Goal: Entertainment & Leisure: Consume media (video, audio)

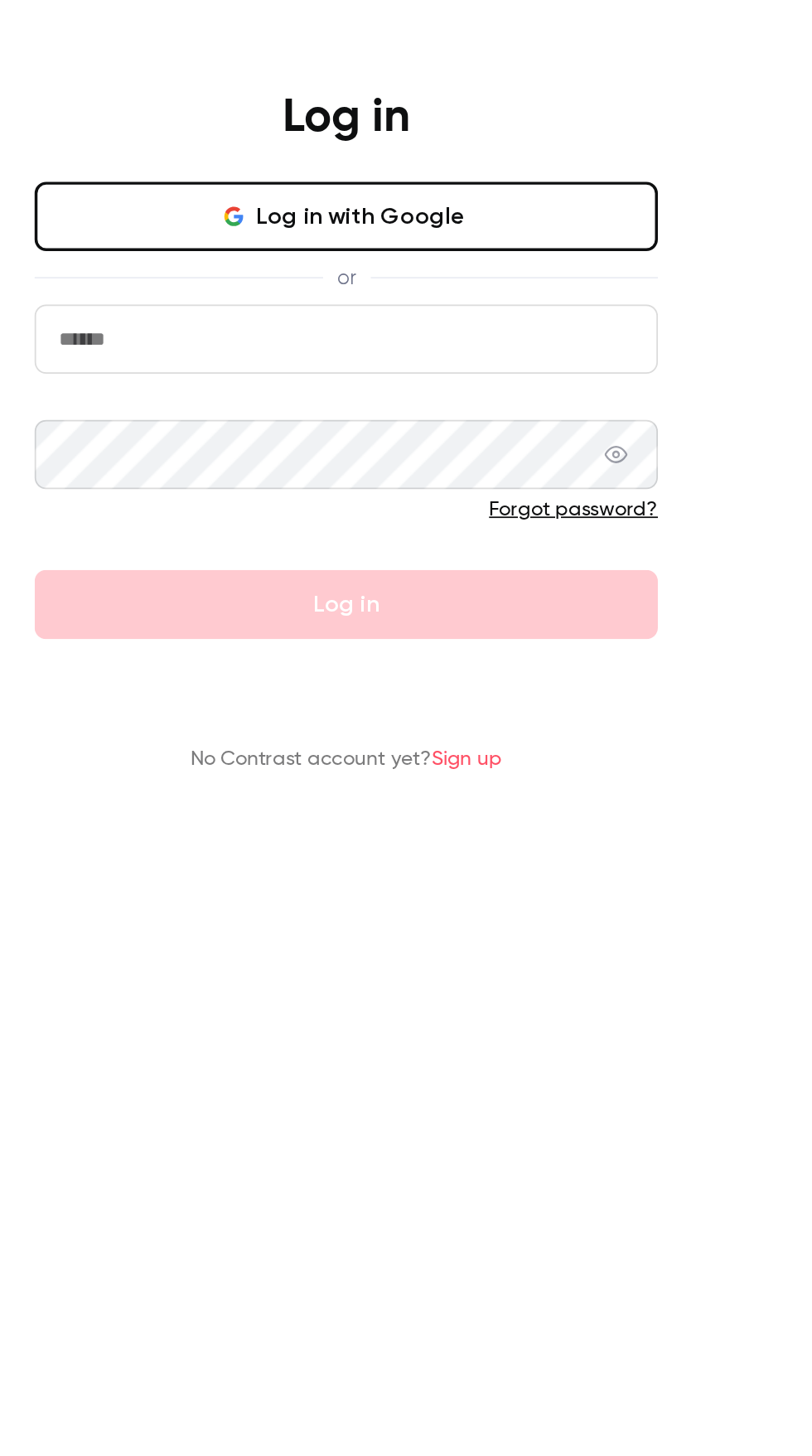
click at [157, 118] on icon "button" at bounding box center [151, 124] width 14 height 14
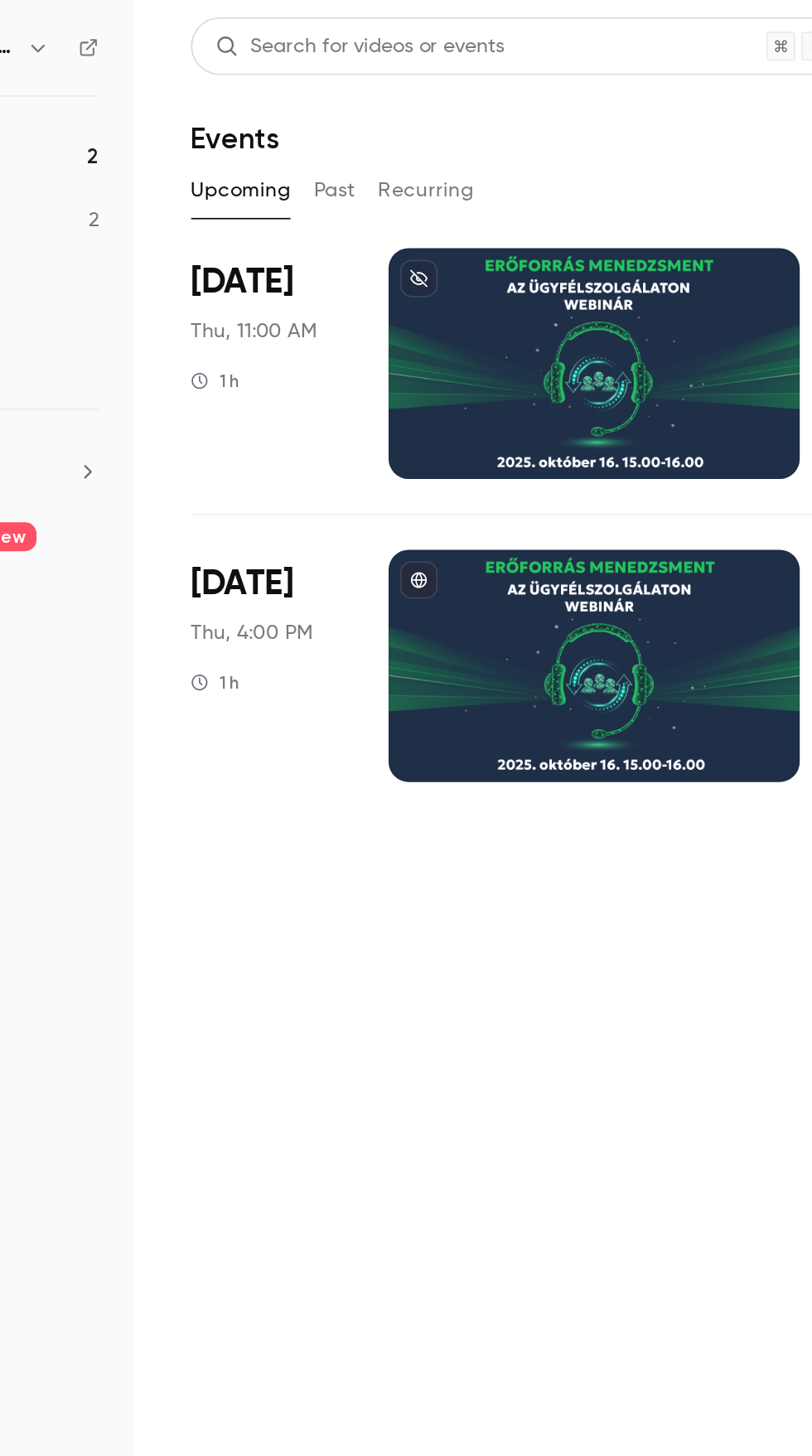
click at [458, 200] on div at bounding box center [472, 209] width 236 height 133
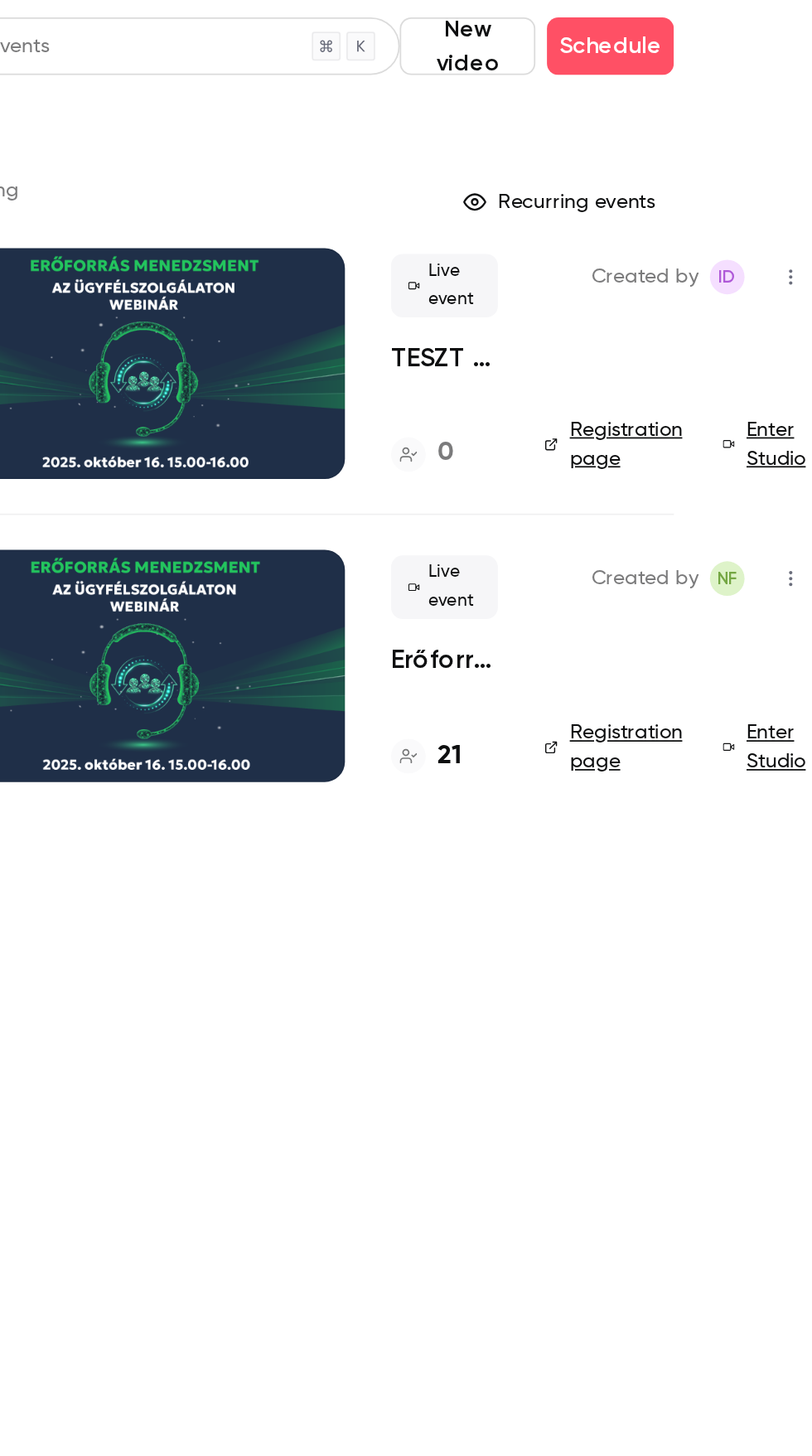
click at [790, 243] on link "Enter Studio" at bounding box center [786, 255] width 52 height 33
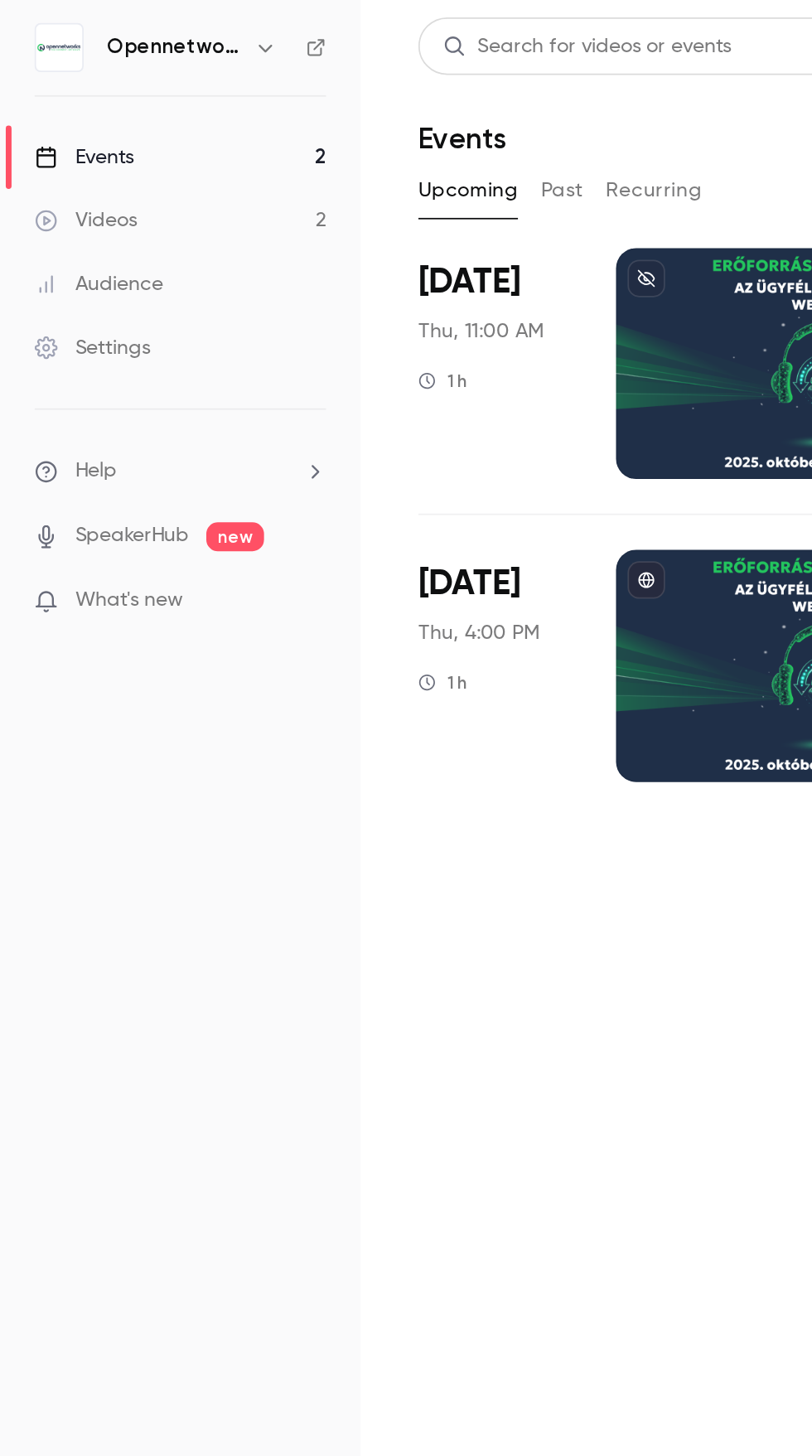
click at [56, 127] on div "Videos" at bounding box center [49, 126] width 59 height 16
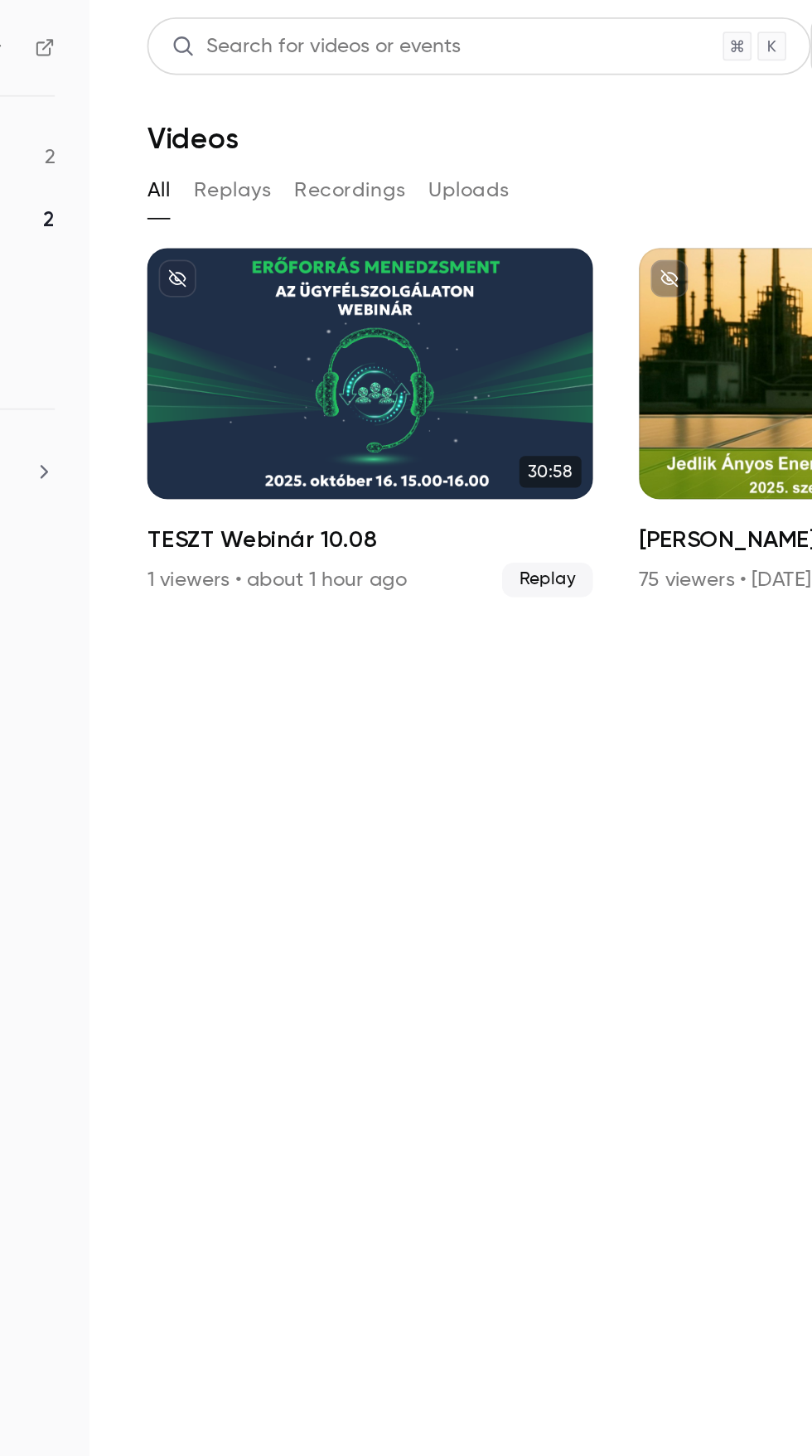
click at [319, 217] on div "TESZT Webinár 10.08" at bounding box center [368, 214] width 256 height 144
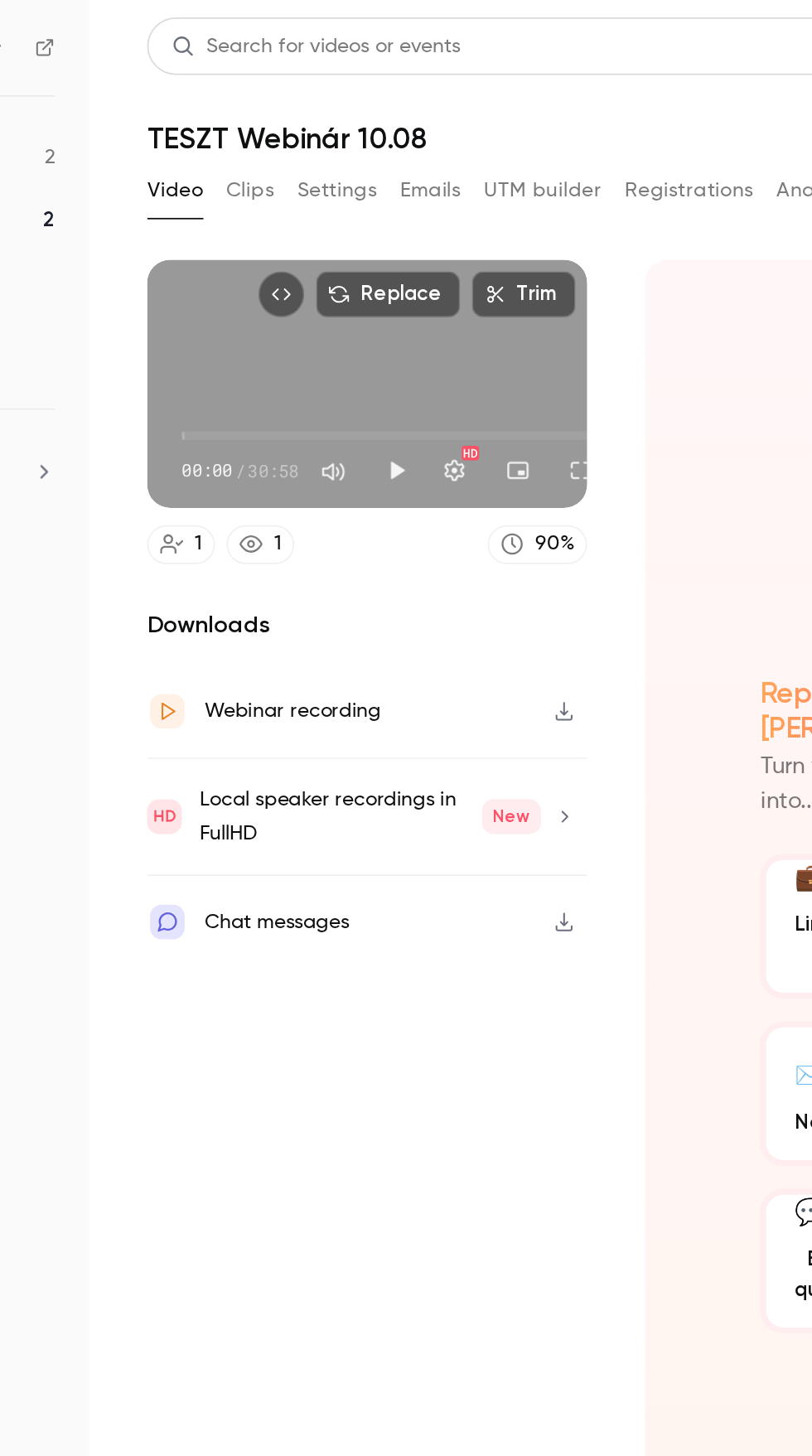
click at [387, 267] on button "Play" at bounding box center [383, 270] width 33 height 33
click at [261, 239] on span "00:04" at bounding box center [261, 239] width 0 height 0
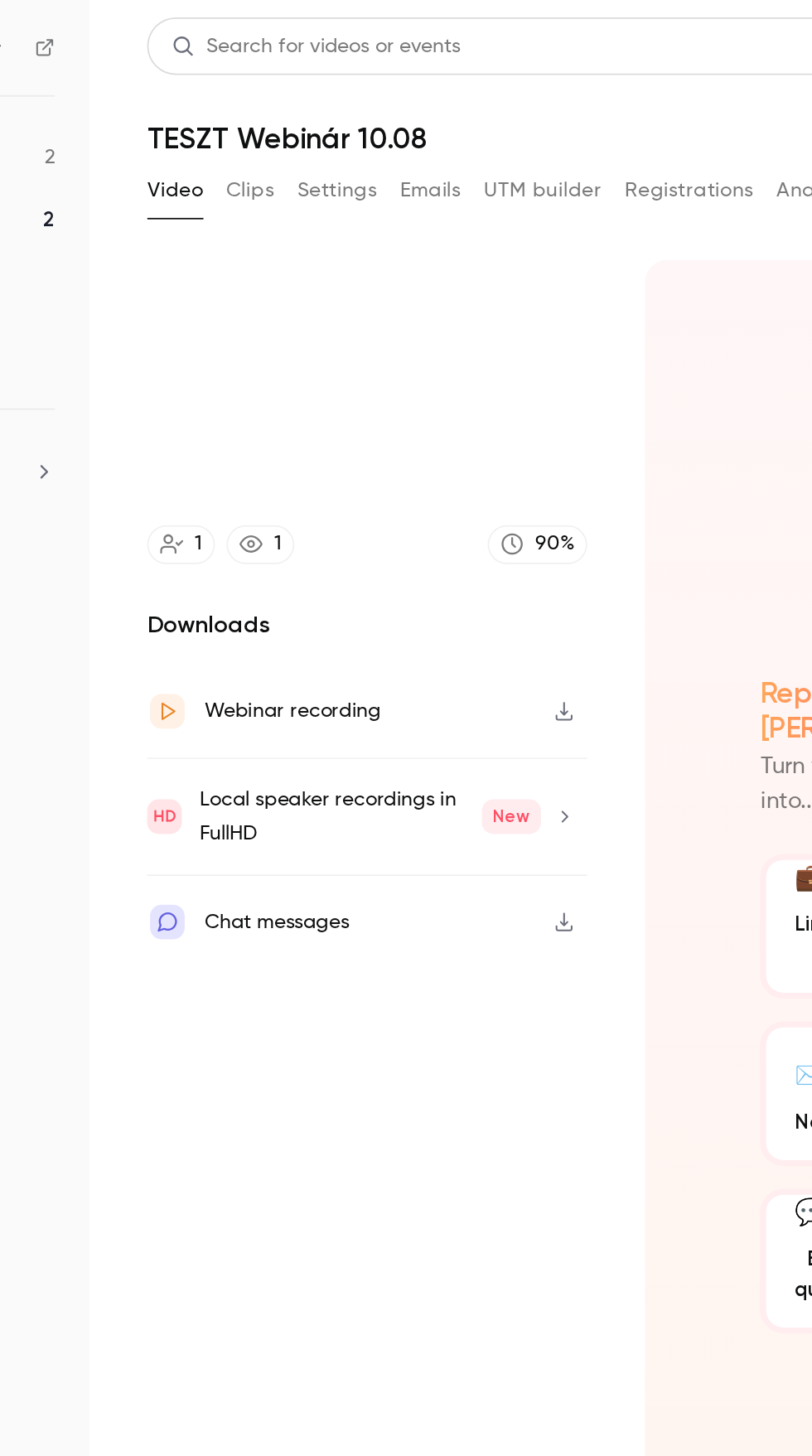
click at [294, 228] on video at bounding box center [366, 220] width 253 height 142
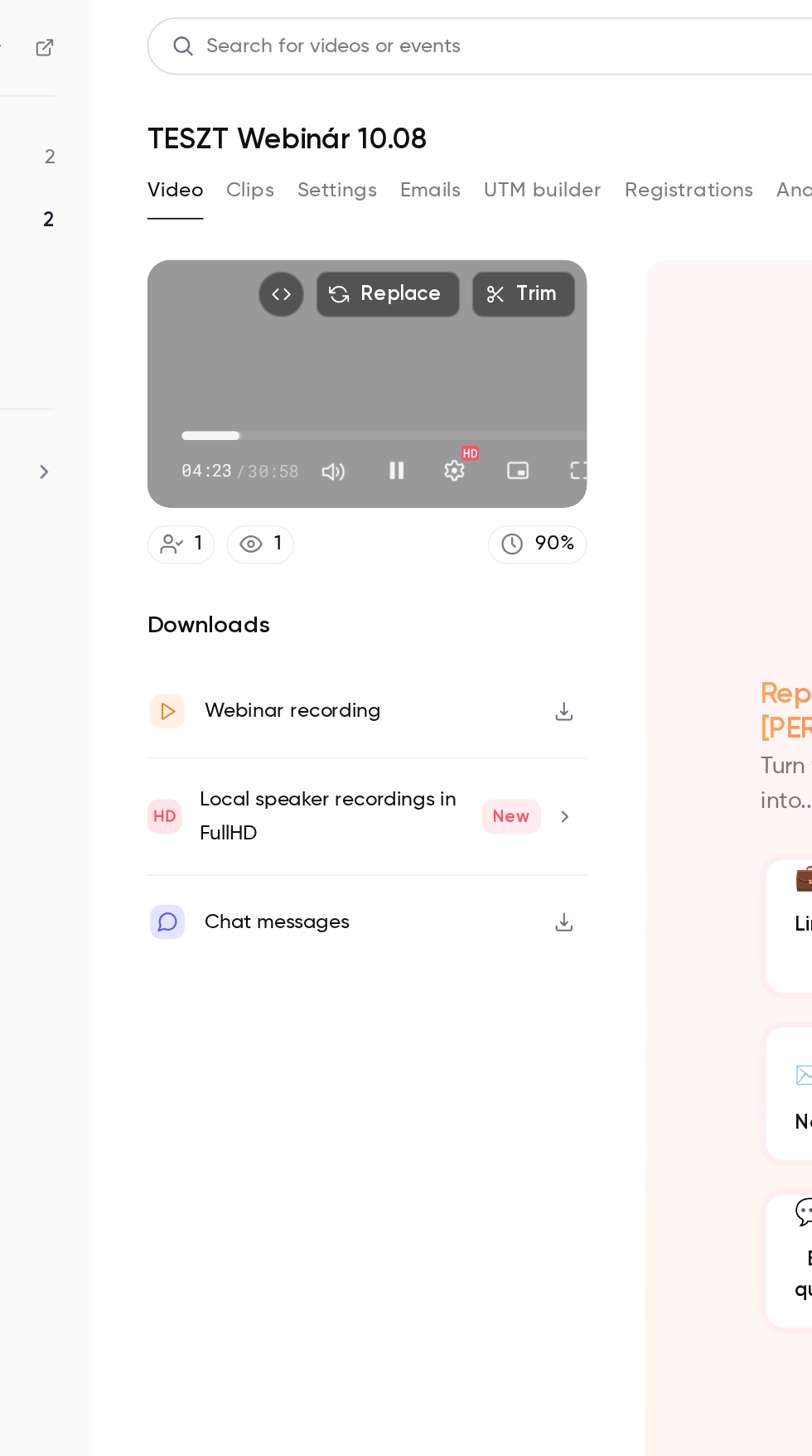
click at [294, 249] on span "04:23" at bounding box center [294, 250] width 5 height 5
click at [308, 234] on span "07:27" at bounding box center [317, 228] width 37 height 21
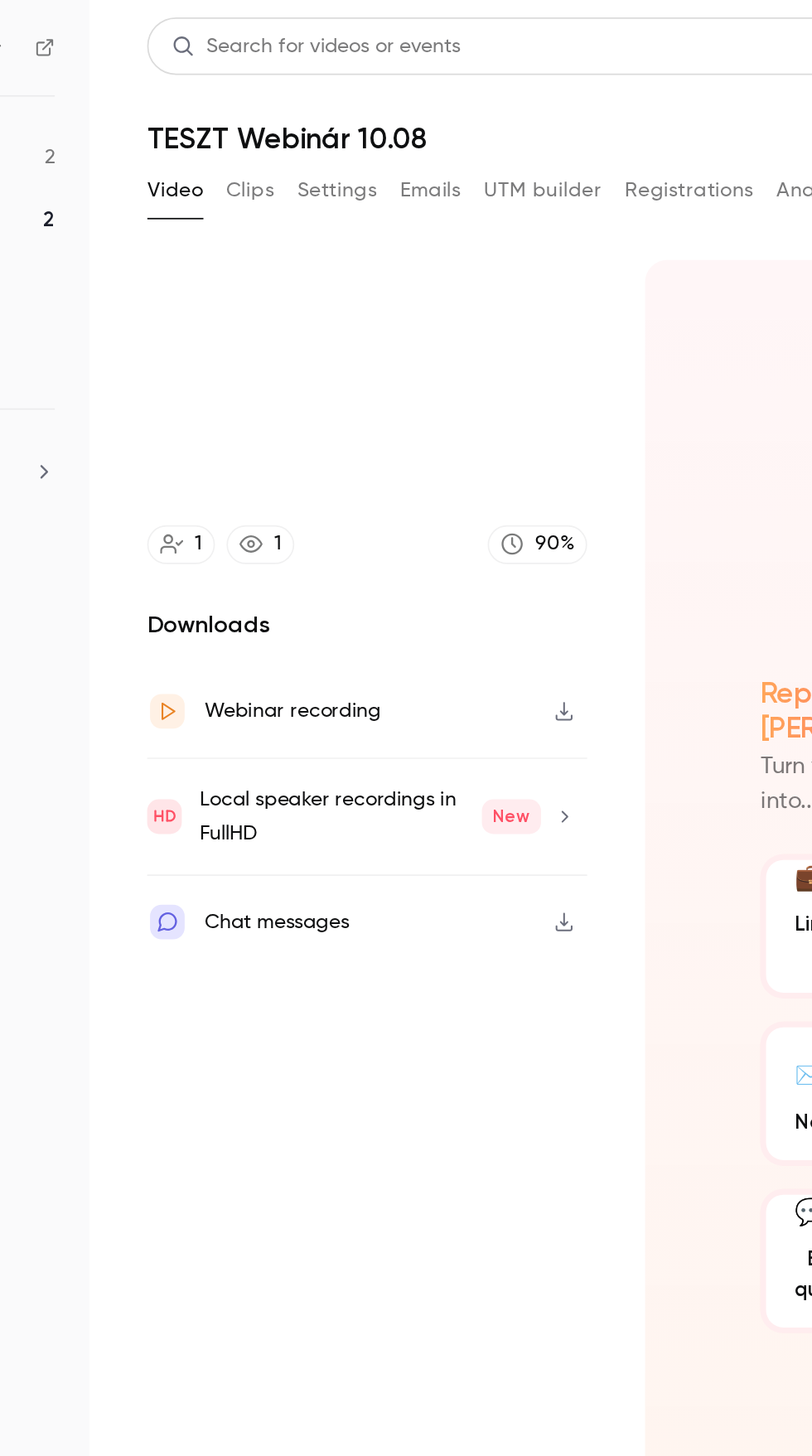
click at [435, 205] on video at bounding box center [366, 220] width 253 height 142
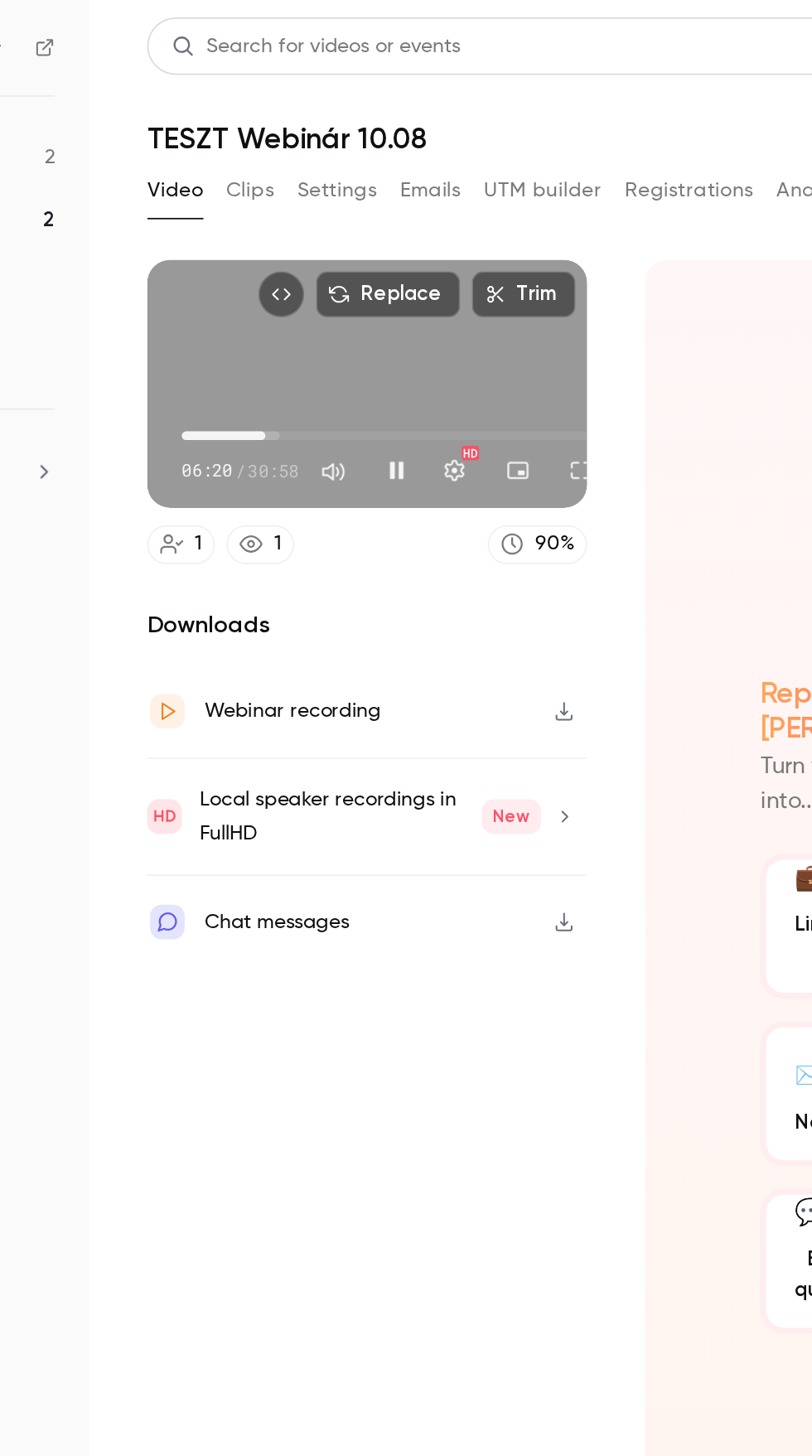
click at [485, 261] on button "Full screen" at bounding box center [489, 270] width 33 height 33
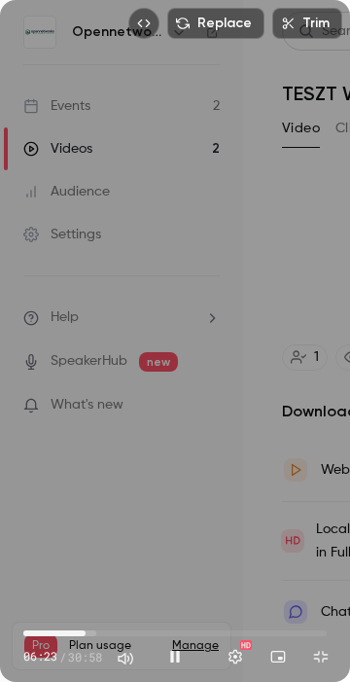
click at [77, 641] on span "06:23" at bounding box center [175, 633] width 304 height 45
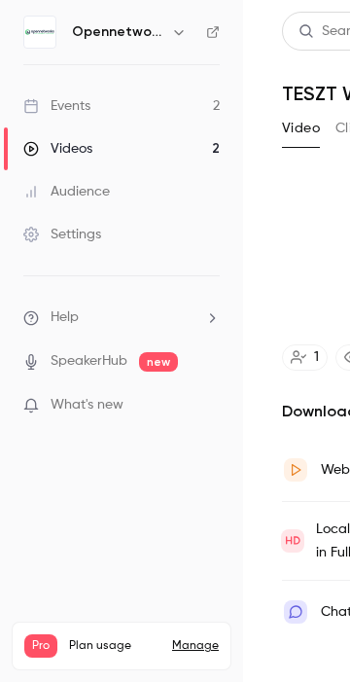
click at [119, 417] on video at bounding box center [175, 341] width 350 height 682
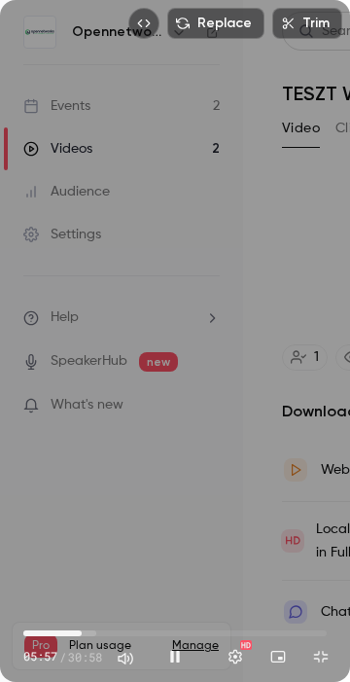
click at [49, 525] on div "Replace Trim 05:57 05:57 / 30:58 HD" at bounding box center [175, 341] width 350 height 682
click at [109, 520] on div "Replace Trim 05:57 05:57 / 30:58 HD" at bounding box center [175, 341] width 350 height 682
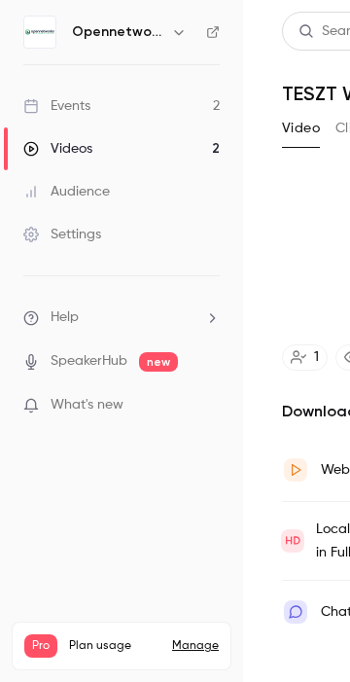
click at [177, 334] on video at bounding box center [175, 341] width 350 height 682
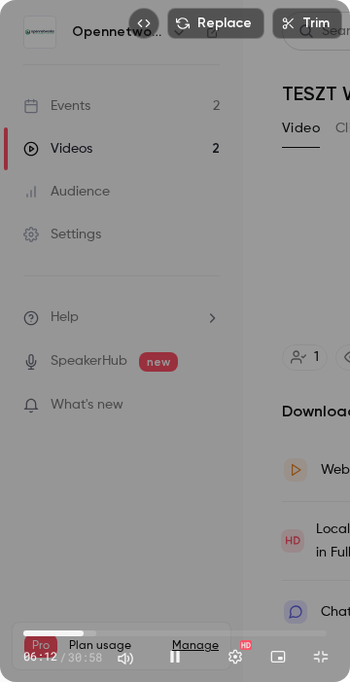
click at [173, 664] on button "Pause" at bounding box center [175, 656] width 39 height 39
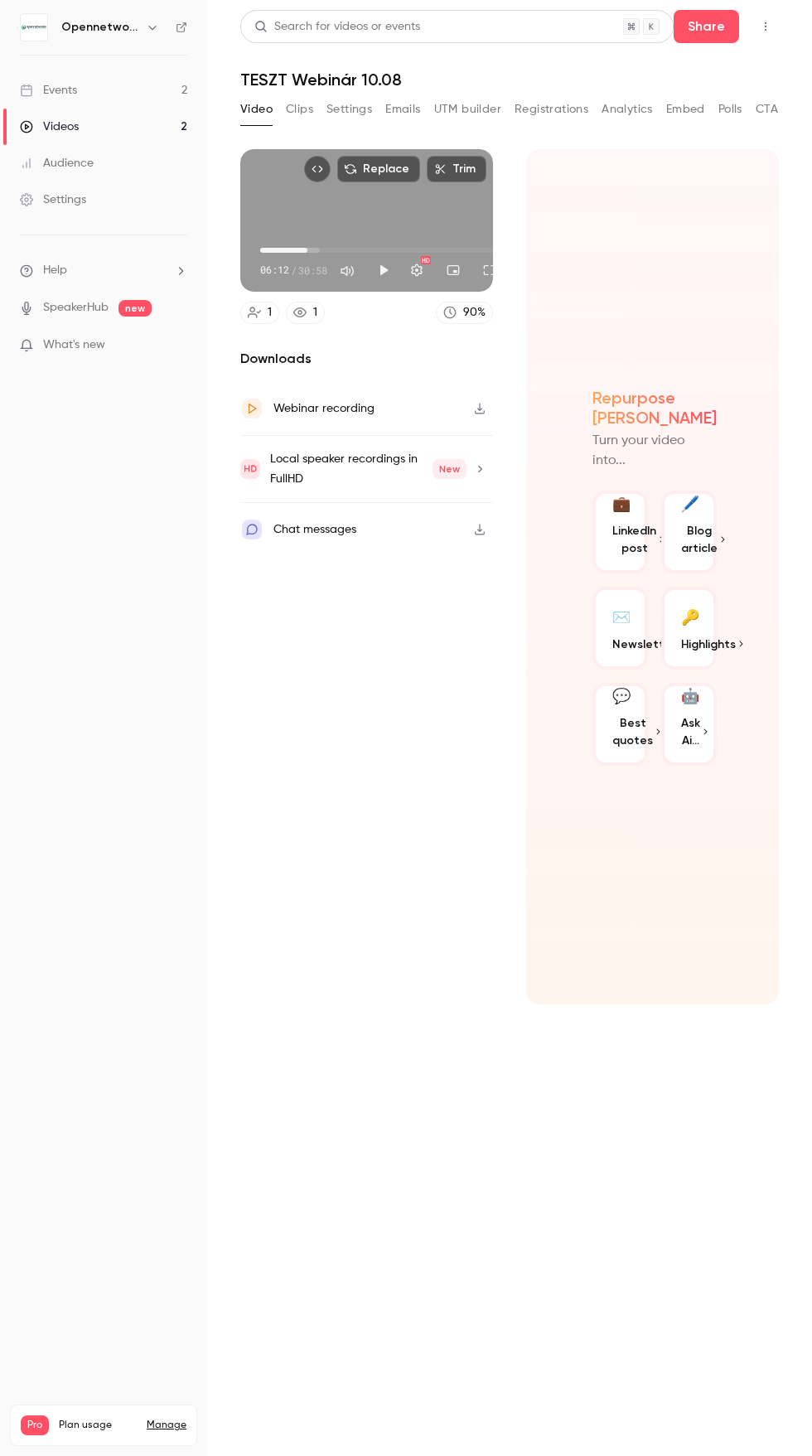
click at [376, 236] on span "06:12" at bounding box center [377, 250] width 234 height 38
click at [404, 178] on button "Replace" at bounding box center [378, 169] width 83 height 26
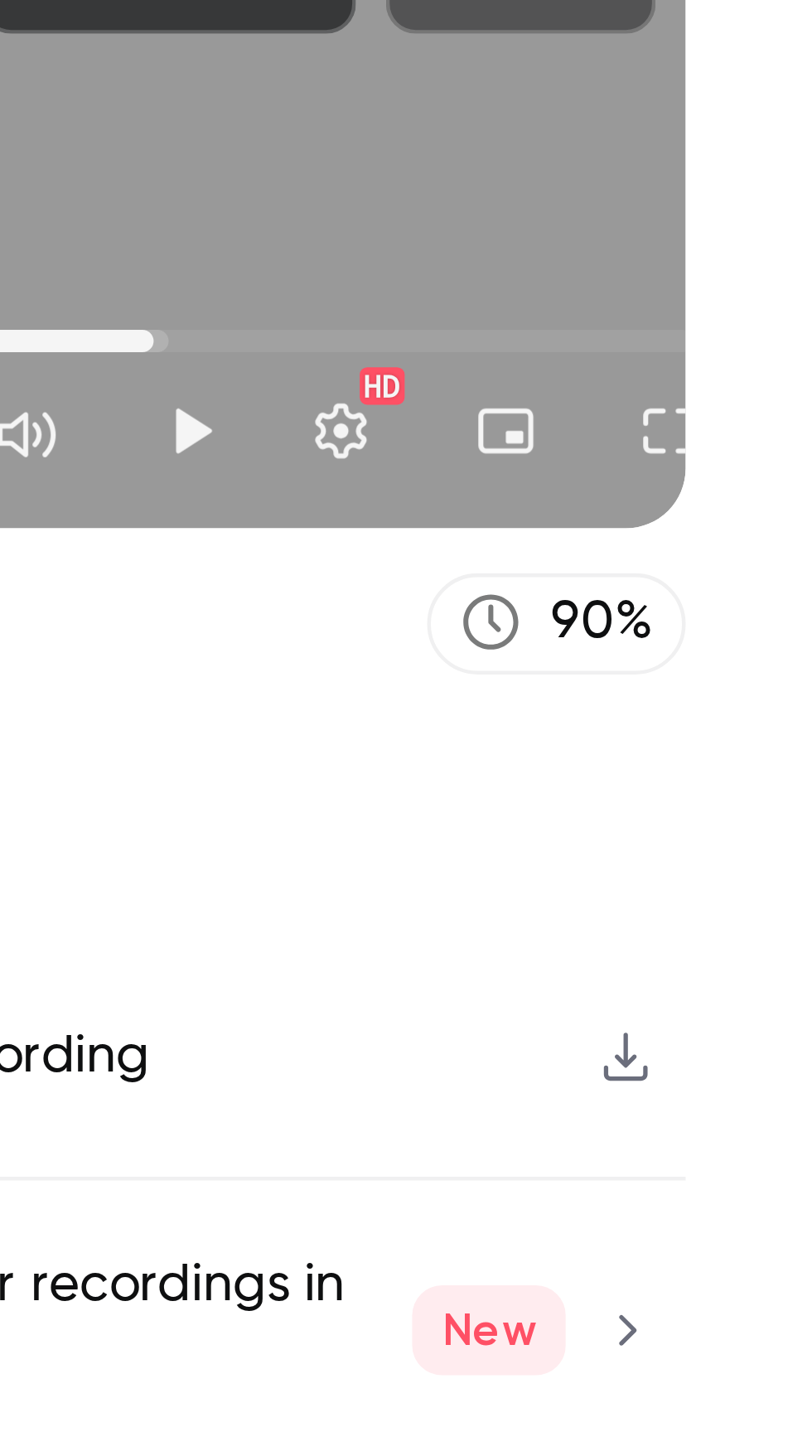
click at [489, 269] on button "Full screen" at bounding box center [489, 270] width 33 height 33
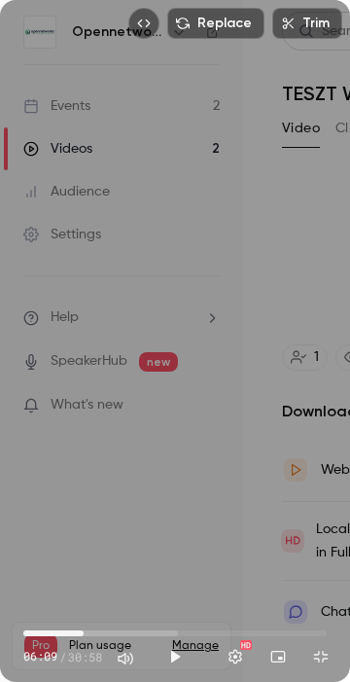
click at [151, 357] on div "Replace Trim 06:09 06:09 / 30:58 HD" at bounding box center [175, 341] width 350 height 682
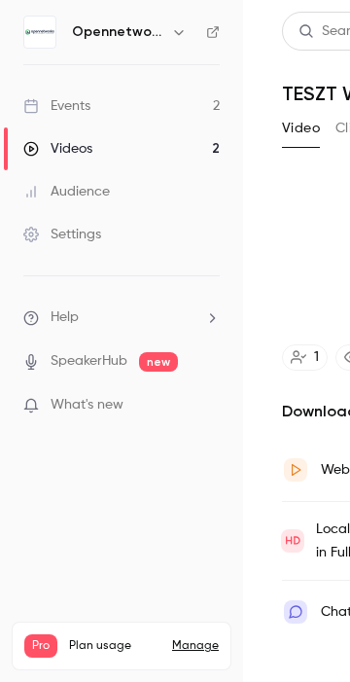
click at [163, 326] on video at bounding box center [175, 341] width 350 height 682
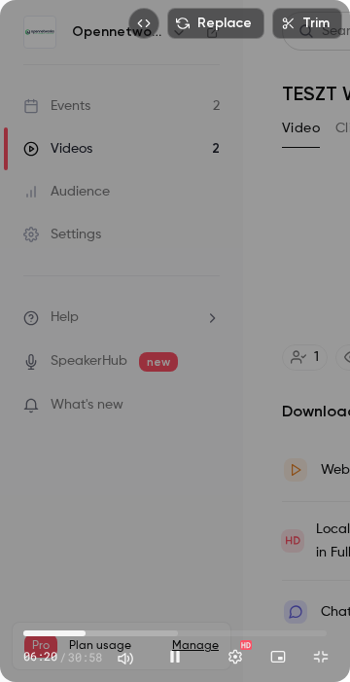
click at [155, 328] on div "Replace Trim 06:20 06:20 / 30:58 HD" at bounding box center [175, 341] width 350 height 682
click at [175, 664] on button "Play" at bounding box center [175, 656] width 39 height 39
click at [169, 668] on button "Pause" at bounding box center [175, 656] width 39 height 39
type input "*****"
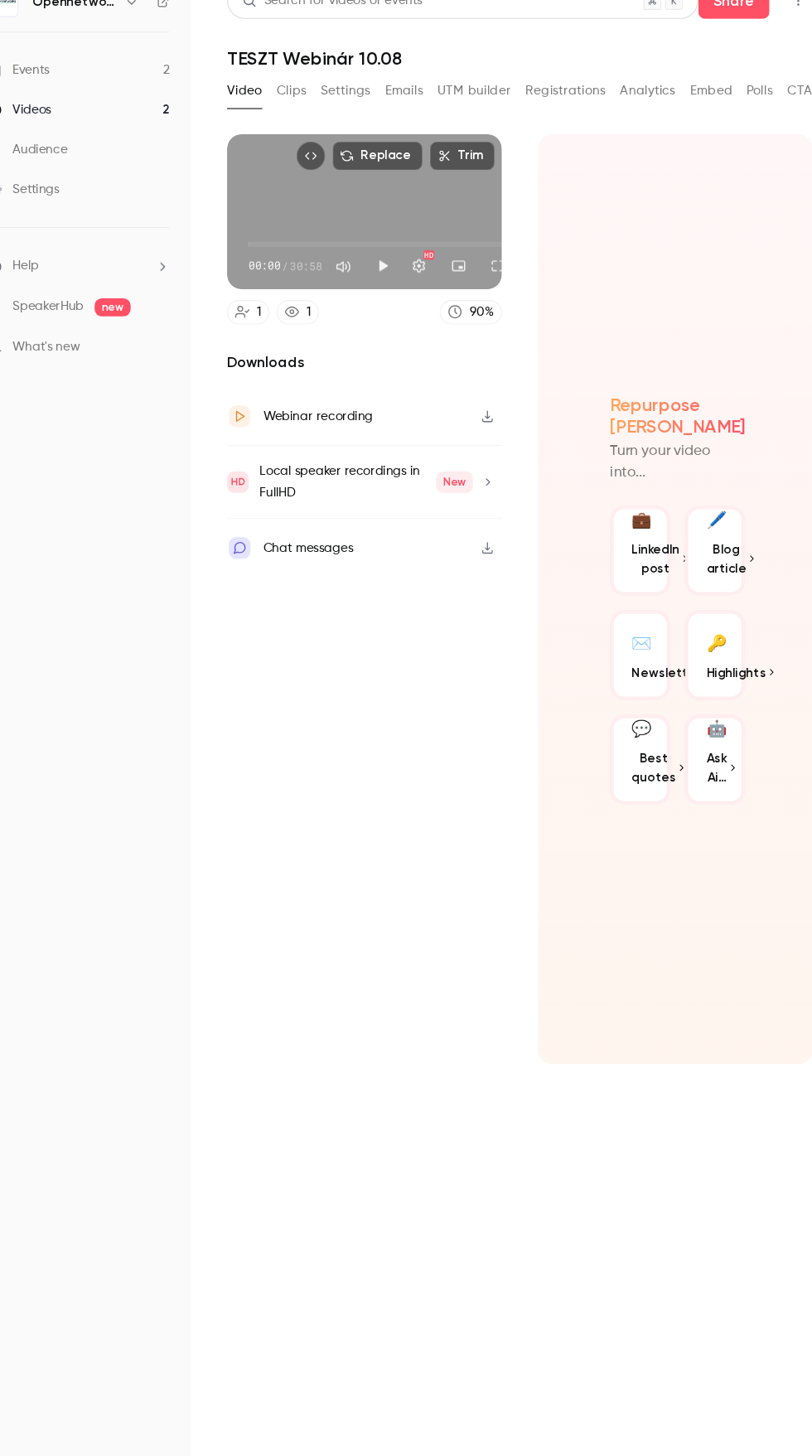
click at [389, 821] on div "Downloads Webinar recording Local speaker recordings in FullHD New Chat messages" at bounding box center [366, 677] width 253 height 656
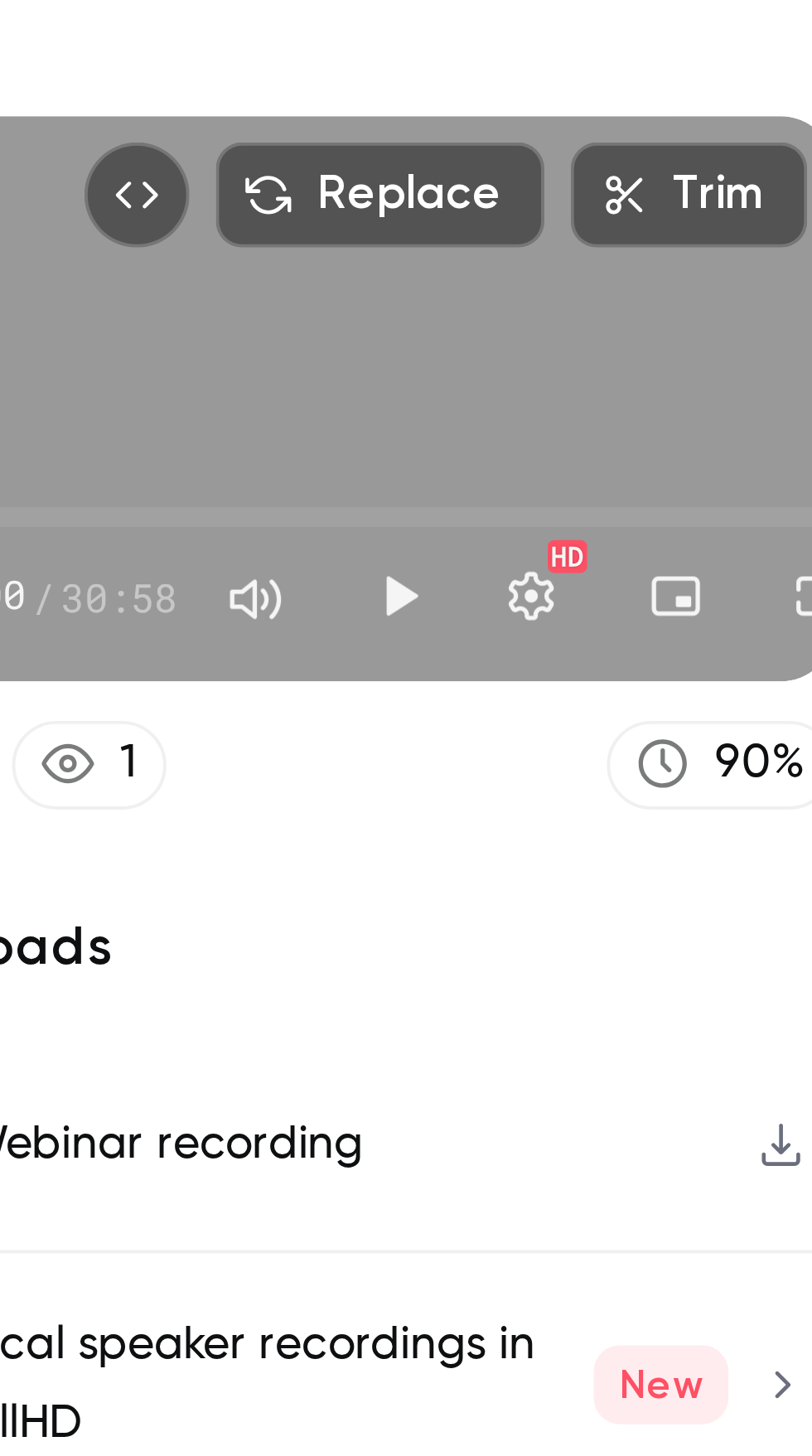
click at [385, 270] on button "Play" at bounding box center [383, 270] width 33 height 33
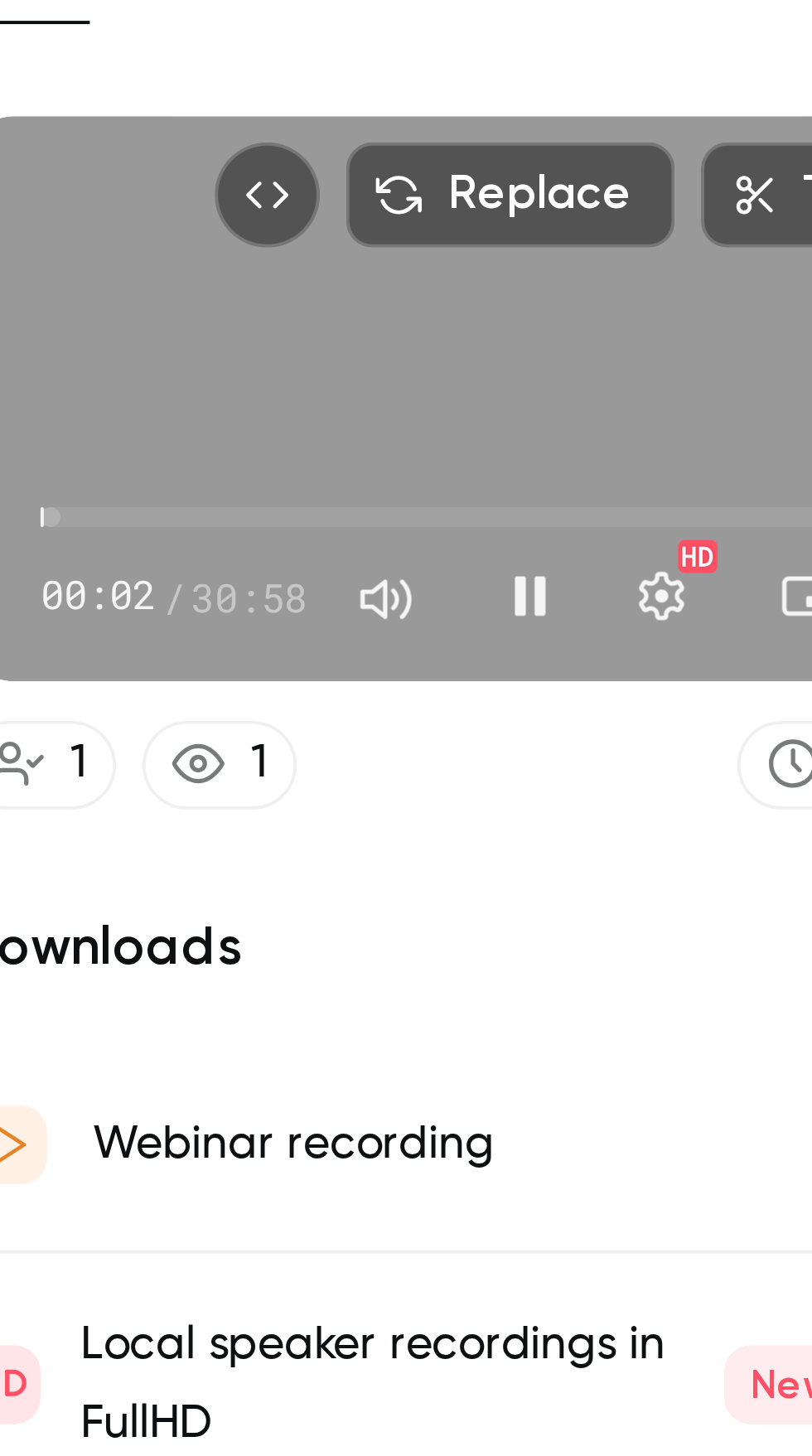
click at [263, 249] on span "00:02" at bounding box center [260, 250] width 5 height 5
click at [308, 248] on span "05:58" at bounding box center [306, 250] width 5 height 5
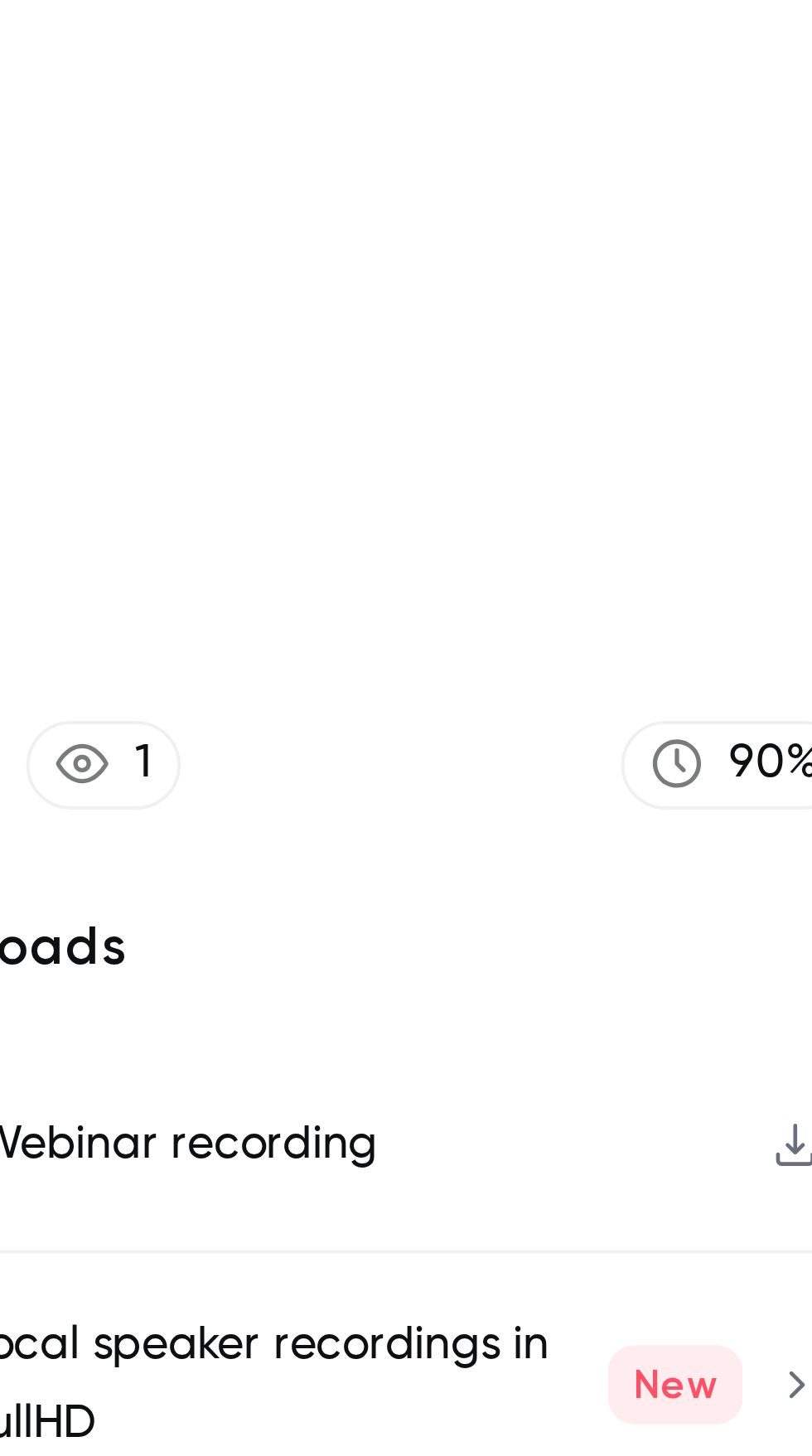
click at [346, 255] on video at bounding box center [366, 220] width 253 height 142
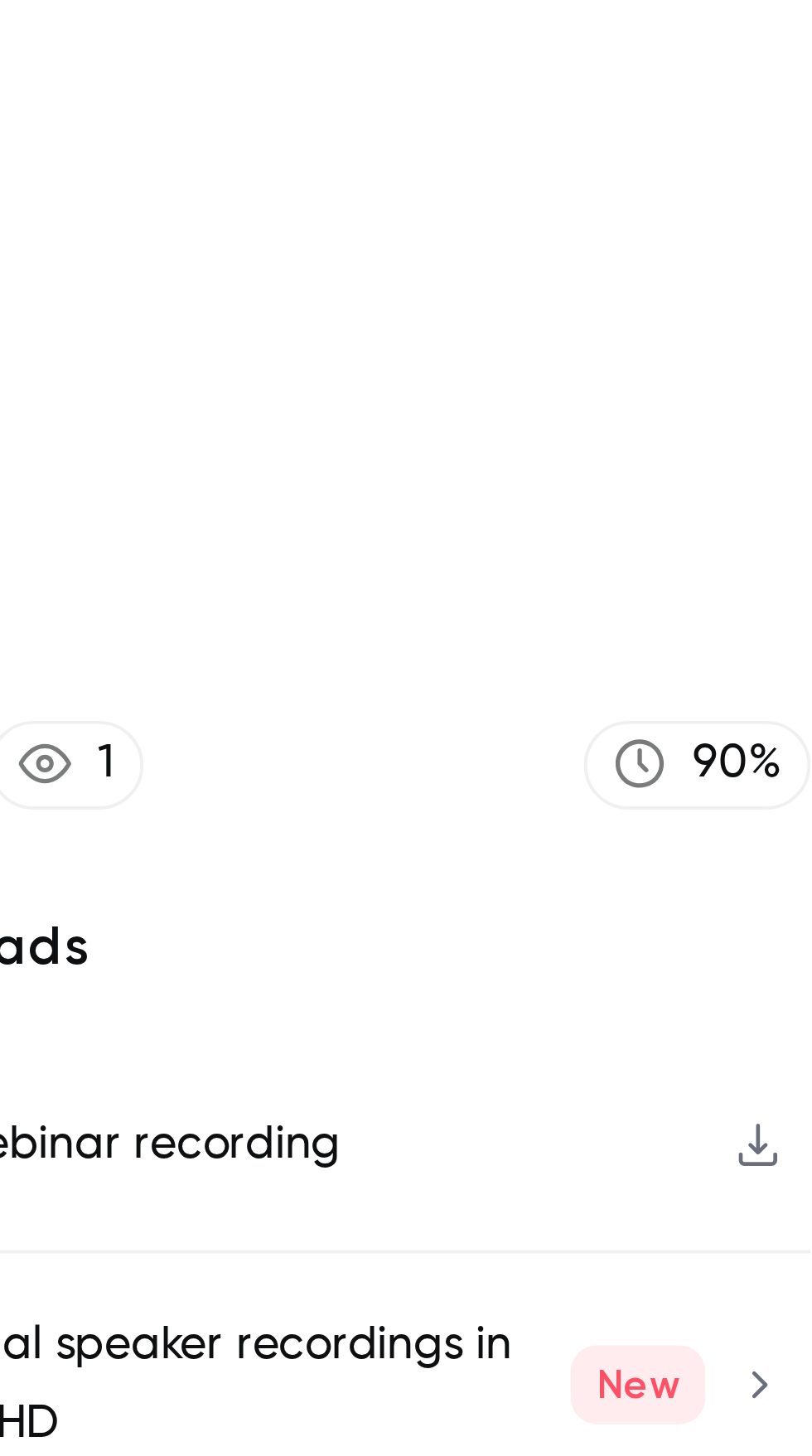
click at [347, 233] on video at bounding box center [366, 220] width 253 height 142
click at [402, 243] on video at bounding box center [366, 220] width 253 height 142
click at [382, 232] on video at bounding box center [366, 220] width 253 height 142
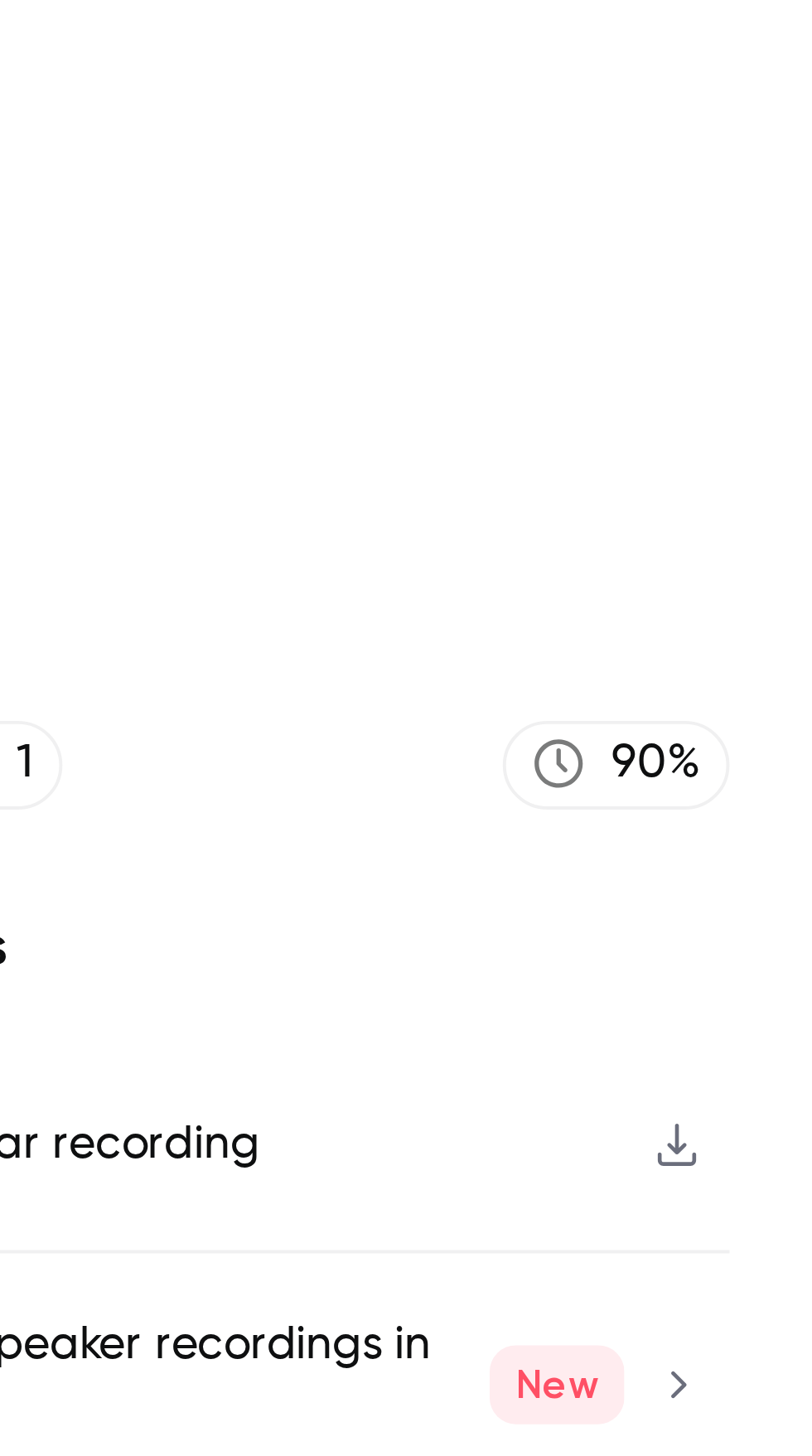
type input "******"
